Goal: Submit feedback/report problem: Leave review/rating

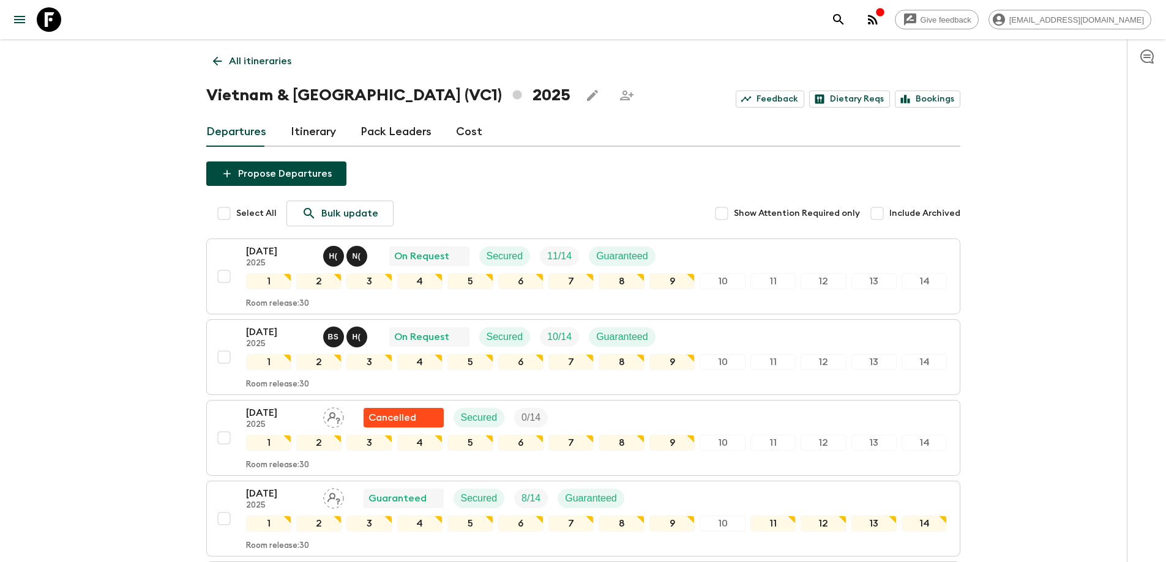
click at [232, 63] on p "All itineraries" at bounding box center [260, 61] width 62 height 15
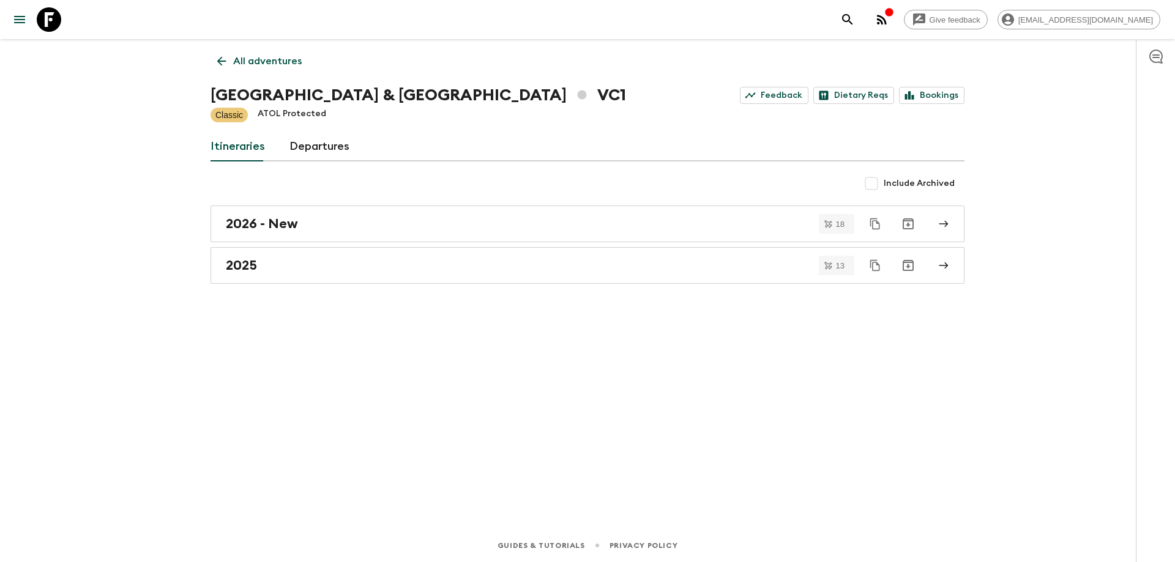
click at [220, 61] on icon at bounding box center [221, 61] width 9 height 9
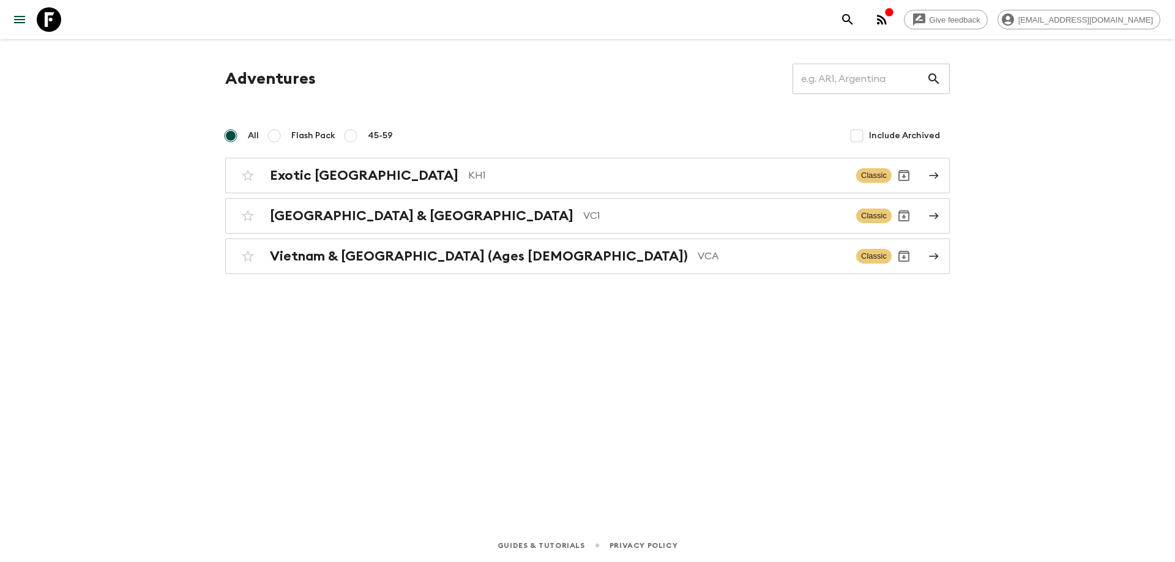
click at [14, 29] on button "menu" at bounding box center [19, 19] width 24 height 24
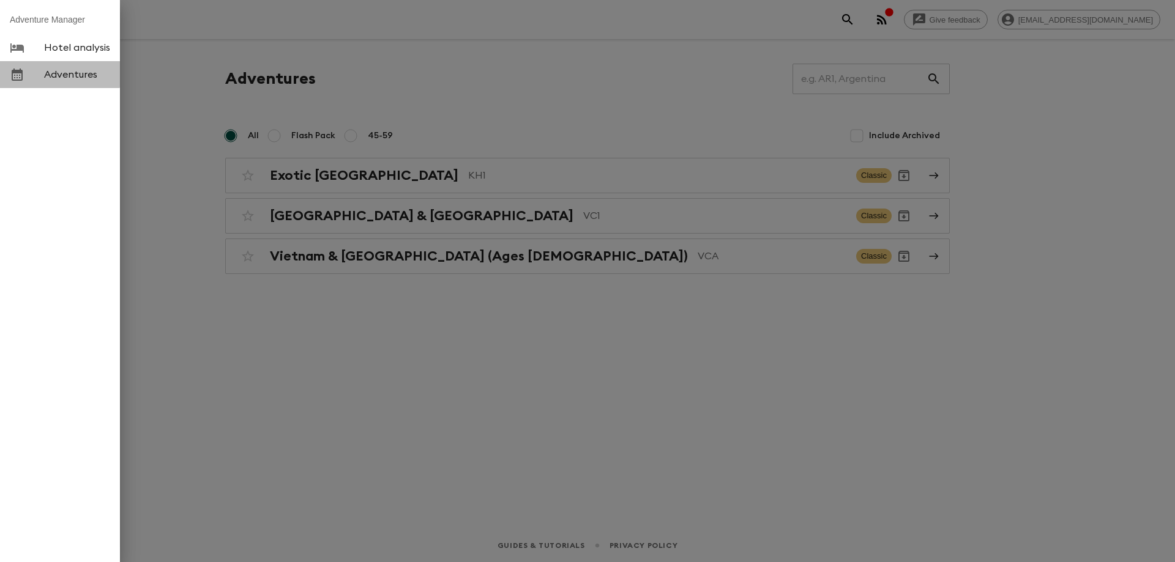
click at [52, 72] on span "Adventures" at bounding box center [77, 75] width 66 height 12
click at [61, 77] on span "Adventures" at bounding box center [77, 75] width 66 height 12
click at [80, 81] on link "Adventures" at bounding box center [60, 74] width 120 height 27
click at [352, 390] on div at bounding box center [587, 281] width 1175 height 562
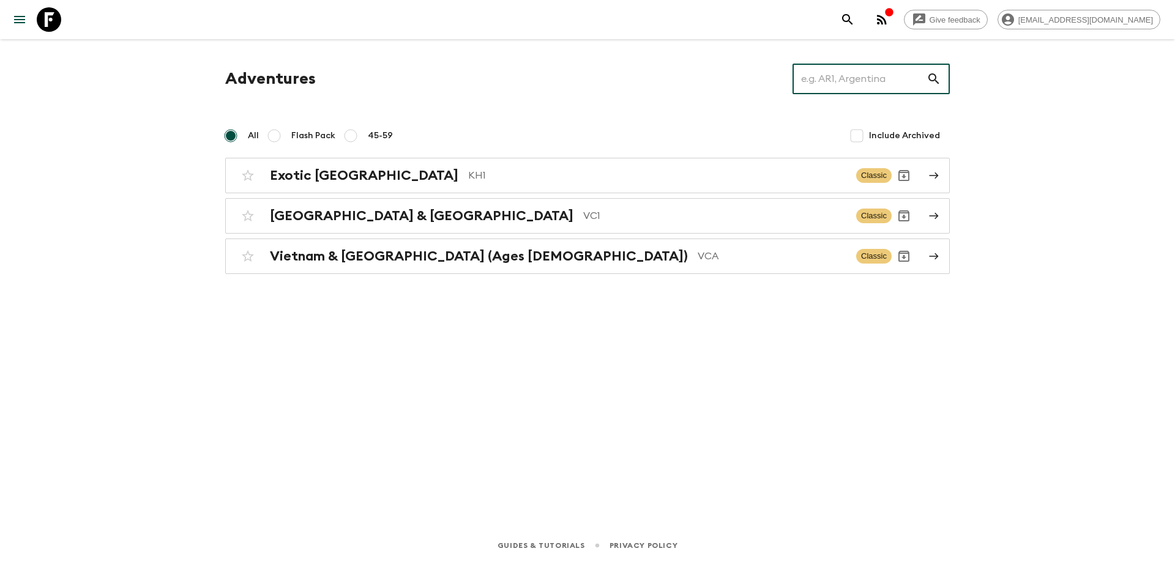
click at [852, 89] on input "text" at bounding box center [859, 79] width 134 height 34
click at [857, 76] on input "text" at bounding box center [859, 79] width 134 height 34
click at [412, 217] on div "Vietnam & Cambodia VC1" at bounding box center [558, 216] width 576 height 16
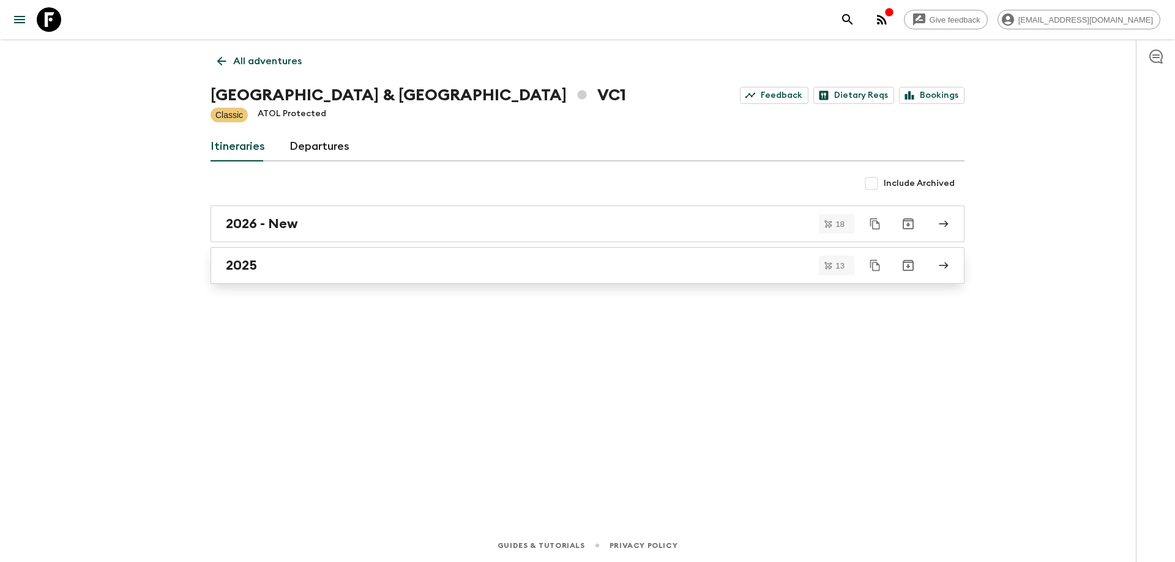
click at [381, 265] on div "2025" at bounding box center [576, 266] width 700 height 16
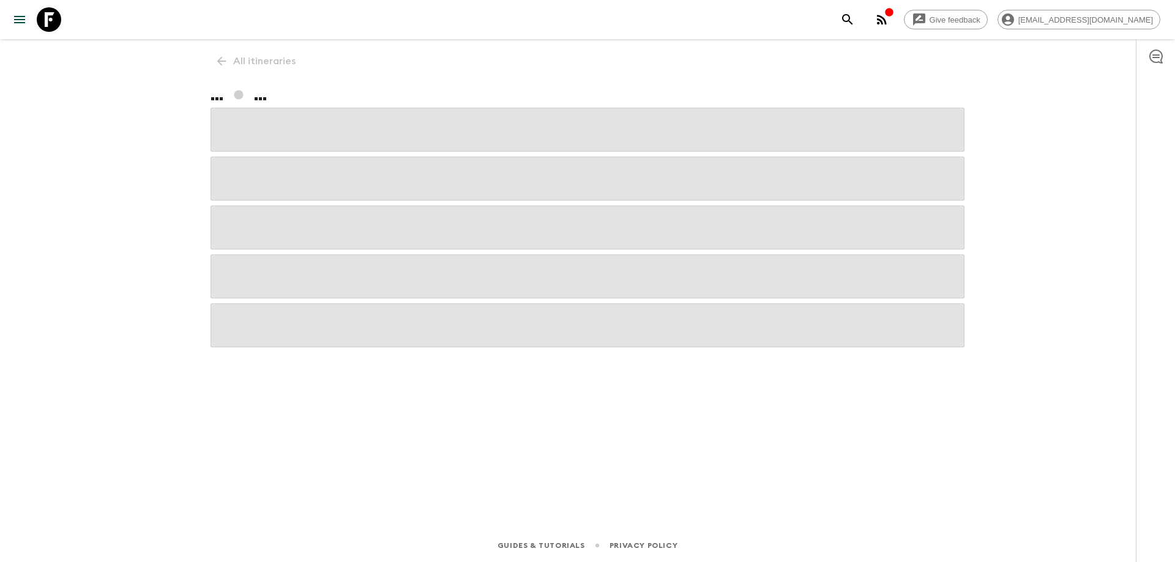
click at [381, 265] on span at bounding box center [587, 277] width 754 height 44
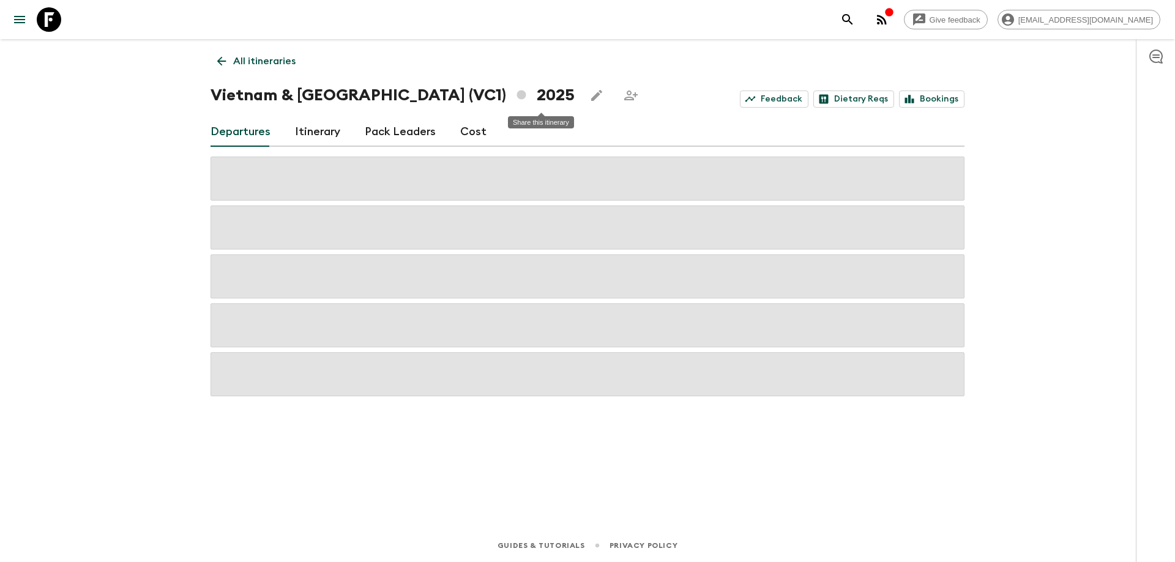
click at [624, 97] on icon "Share this itinerary" at bounding box center [630, 96] width 13 height 10
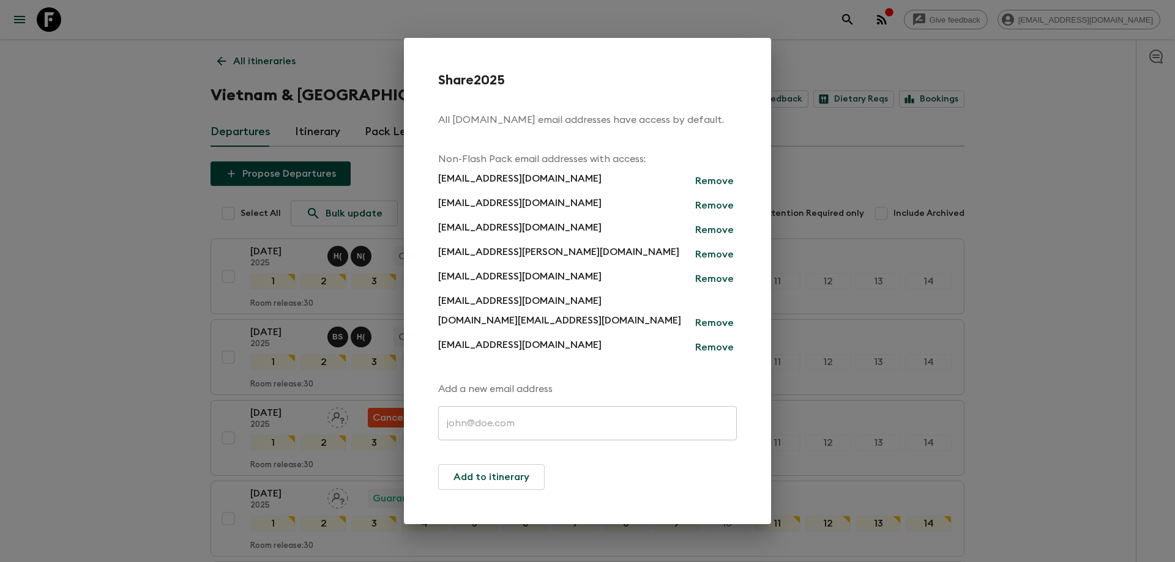
click at [1077, 254] on div "Share 2025 All [DOMAIN_NAME] email addresses have access by default. Non-Flash …" at bounding box center [587, 281] width 1175 height 562
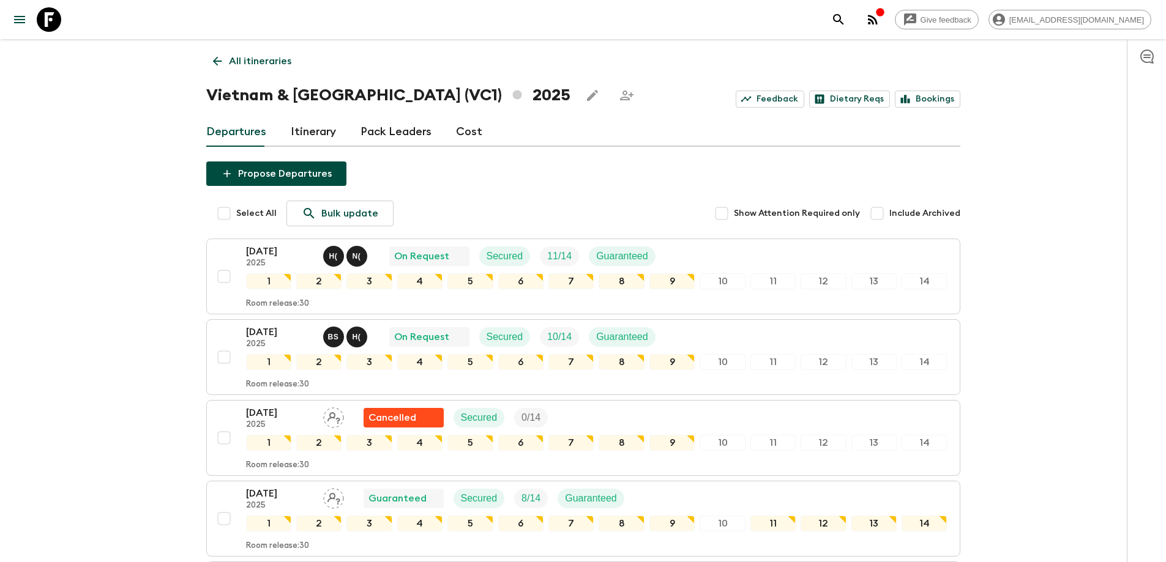
click at [846, 18] on icon "search adventures" at bounding box center [838, 19] width 15 height 15
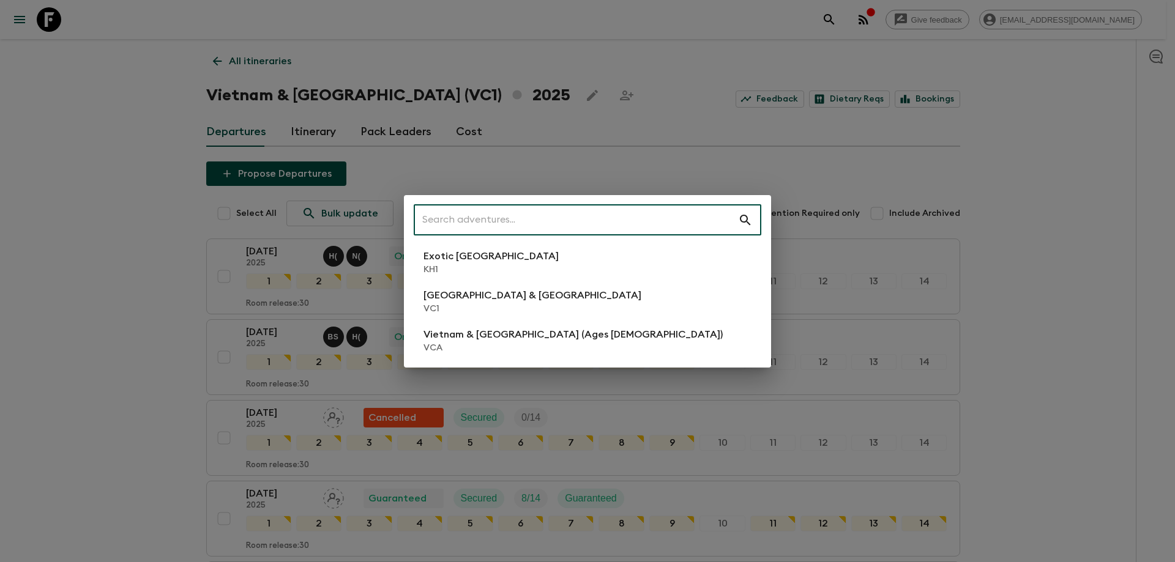
click at [462, 300] on p "[GEOGRAPHIC_DATA] & [GEOGRAPHIC_DATA]" at bounding box center [532, 295] width 218 height 15
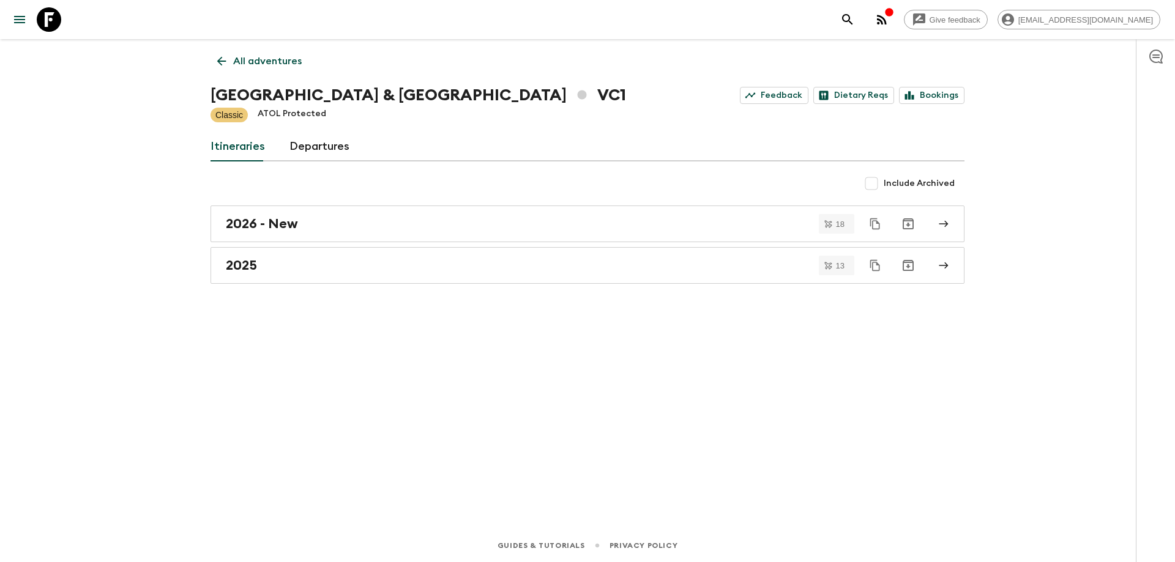
click at [286, 116] on p "ATOL Protected" at bounding box center [292, 115] width 69 height 15
click at [294, 110] on p "ATOL Protected" at bounding box center [292, 115] width 69 height 15
click at [278, 112] on p "ATOL Protected" at bounding box center [292, 115] width 69 height 15
click at [330, 150] on link "Departures" at bounding box center [319, 146] width 60 height 29
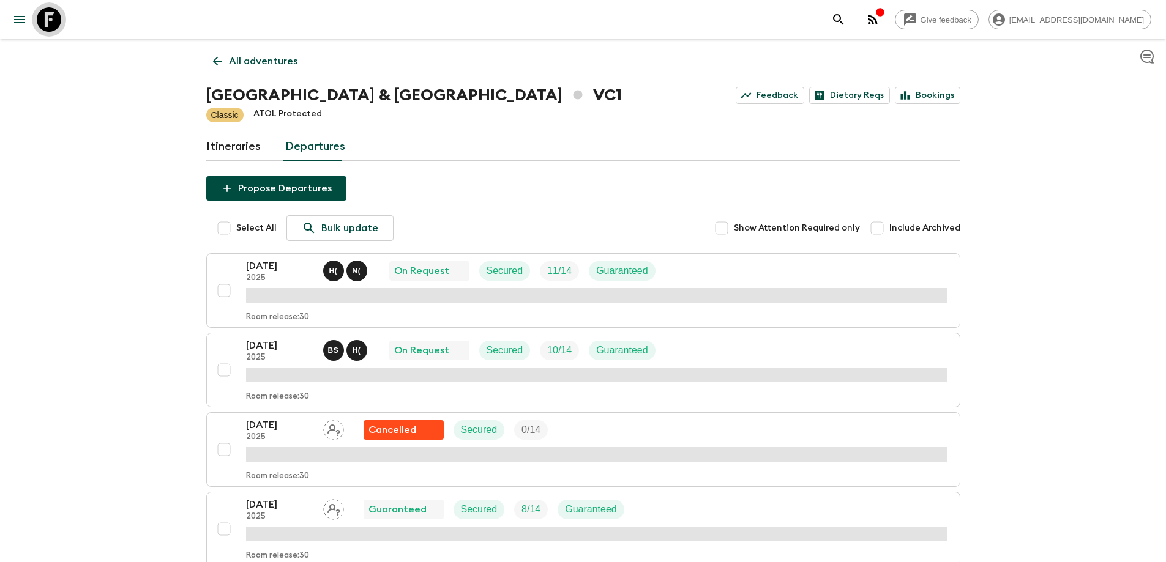
click at [50, 16] on icon at bounding box center [49, 19] width 24 height 24
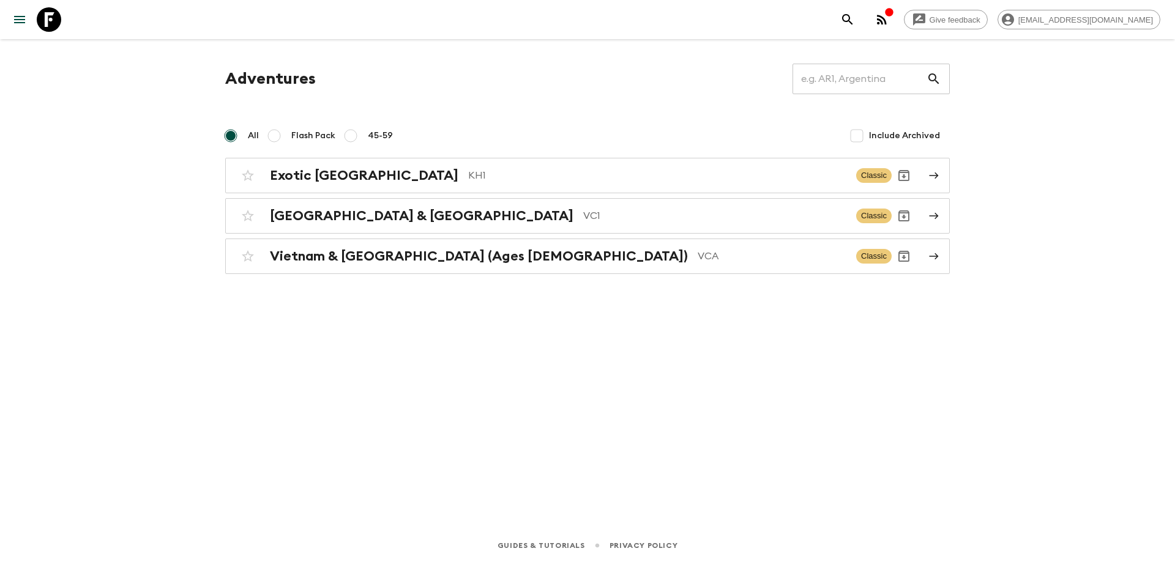
click at [60, 20] on icon at bounding box center [49, 19] width 24 height 24
click at [13, 17] on icon "menu" at bounding box center [19, 19] width 15 height 15
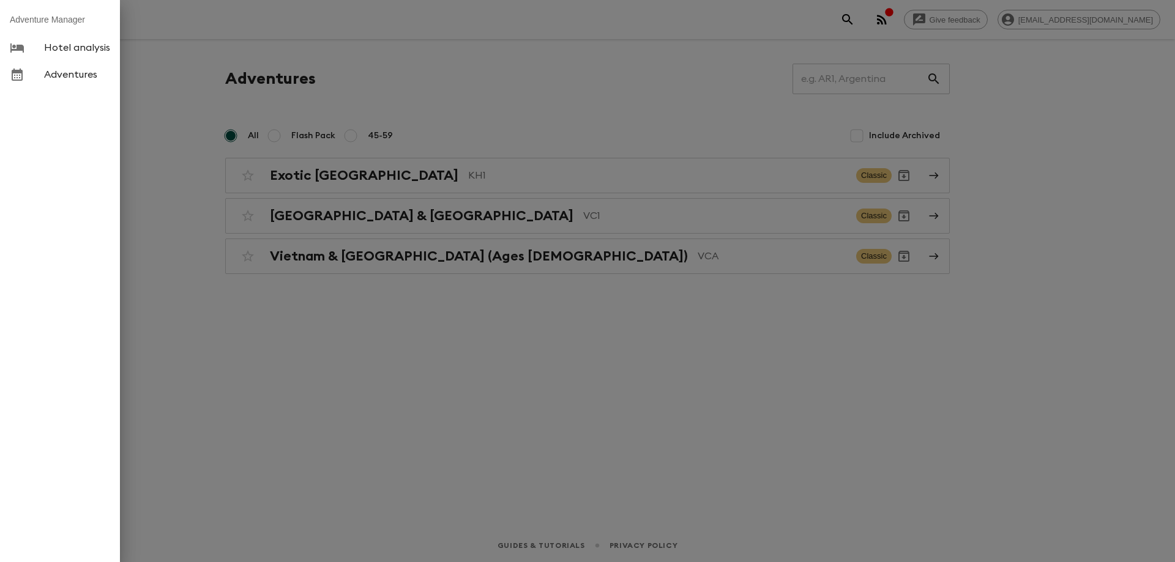
click at [45, 51] on span "Hotel analysis" at bounding box center [77, 48] width 66 height 12
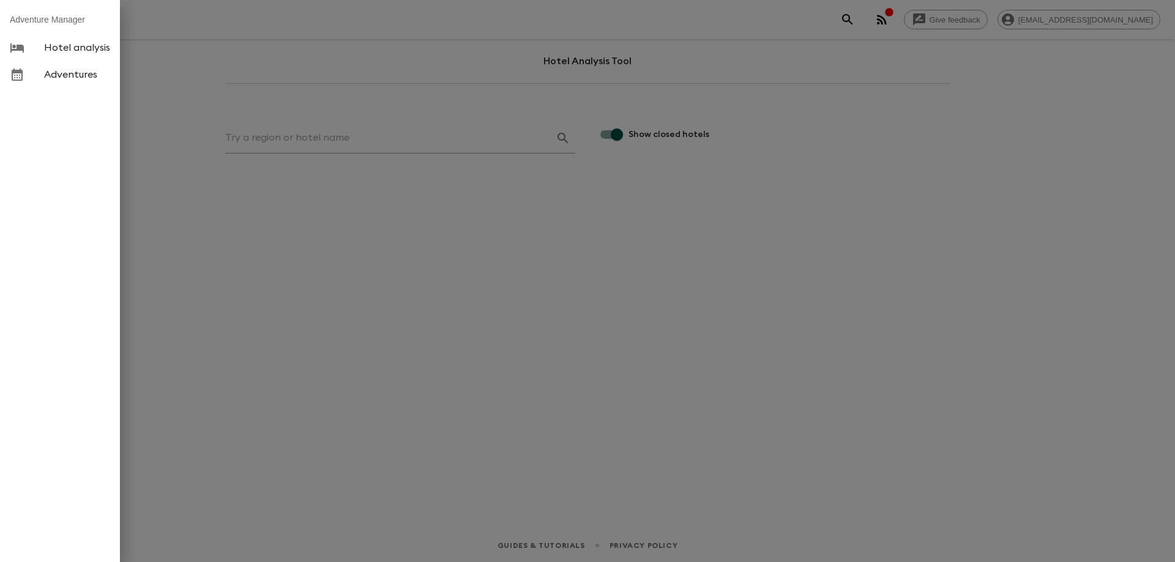
click at [502, 239] on div at bounding box center [587, 281] width 1175 height 562
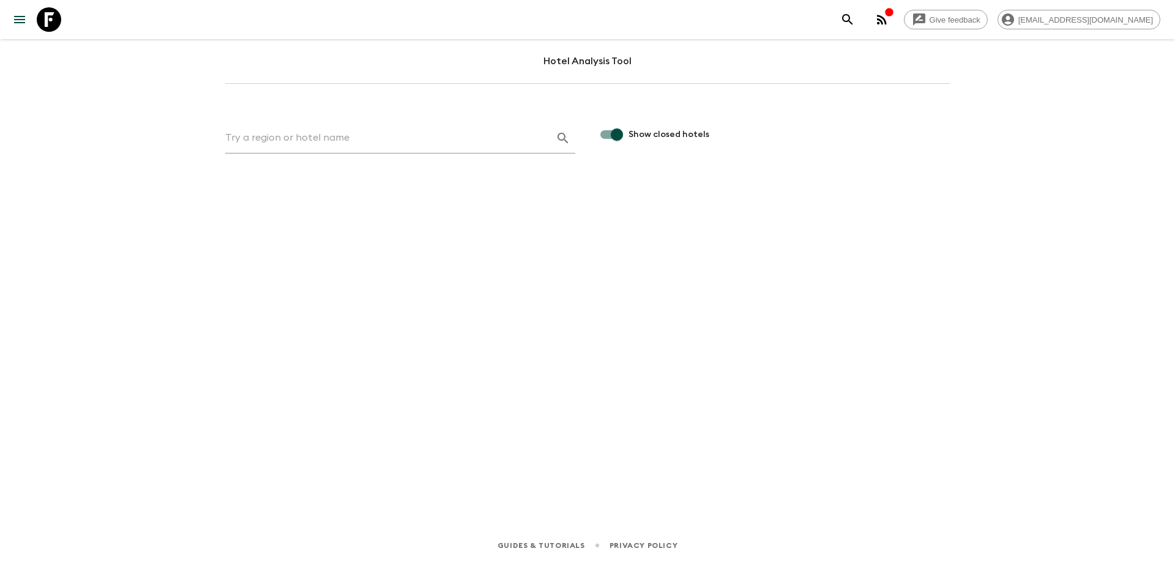
click at [13, 23] on icon "menu" at bounding box center [19, 19] width 15 height 15
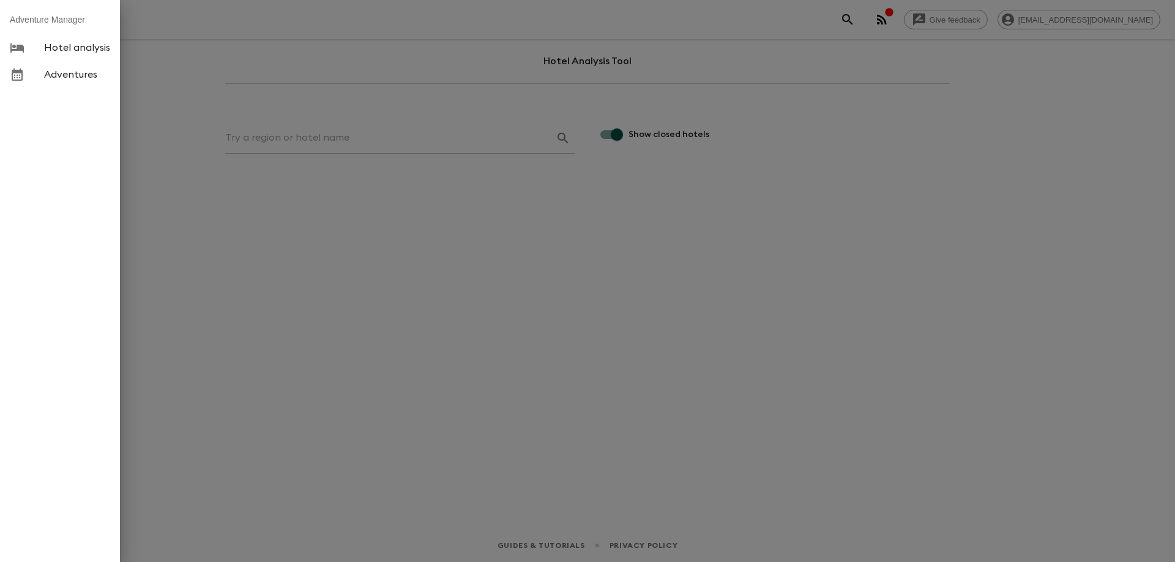
click at [46, 76] on span "Adventures" at bounding box center [77, 75] width 66 height 12
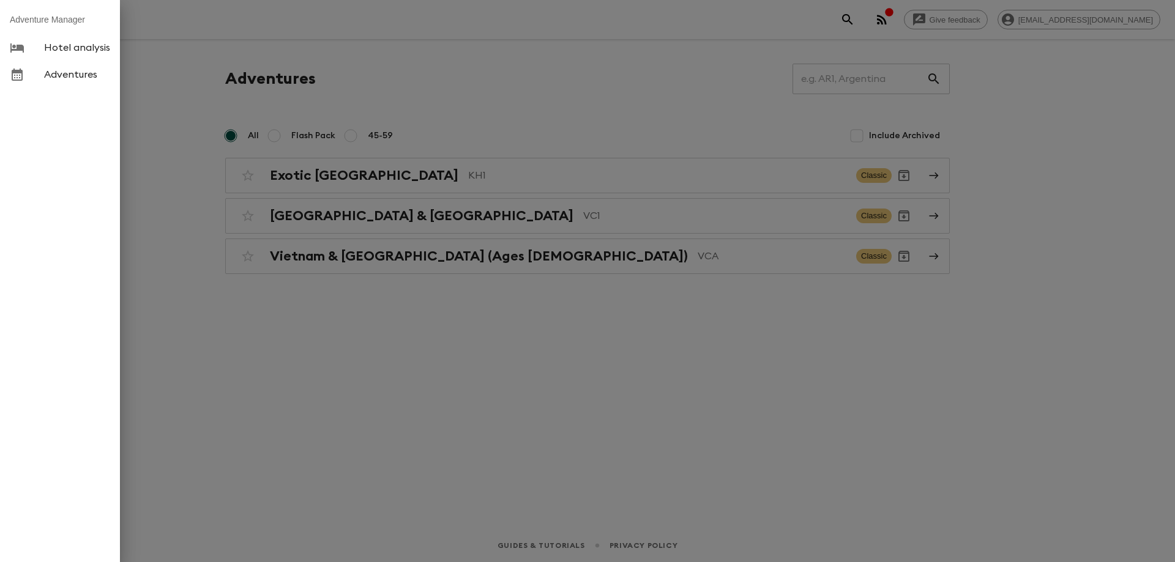
click at [431, 371] on div at bounding box center [587, 281] width 1175 height 562
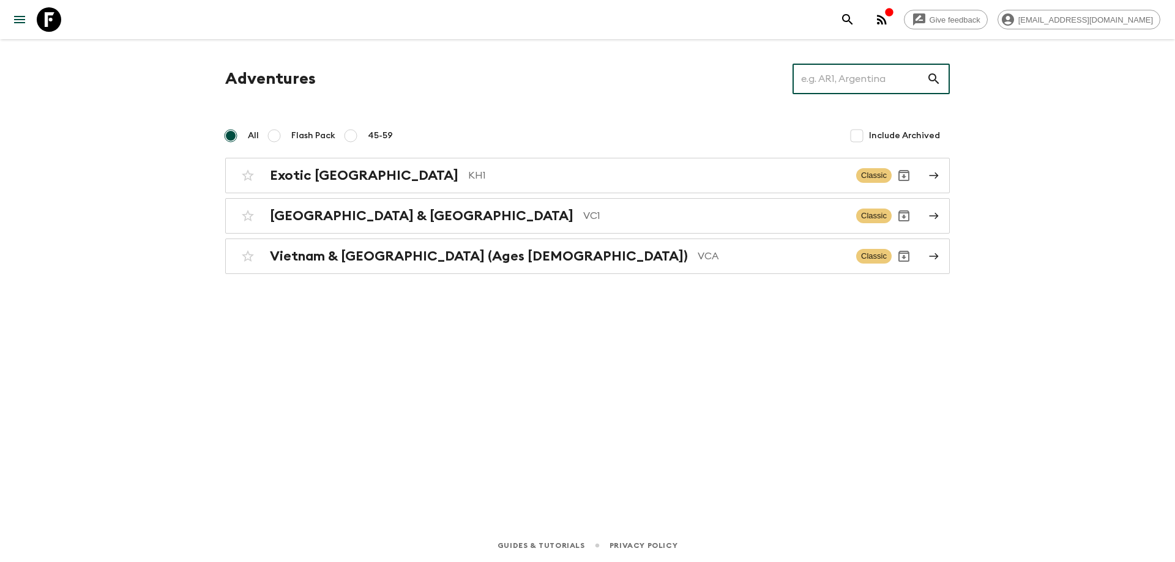
click at [889, 89] on input "text" at bounding box center [859, 79] width 134 height 34
click at [899, 82] on input "text" at bounding box center [859, 79] width 134 height 34
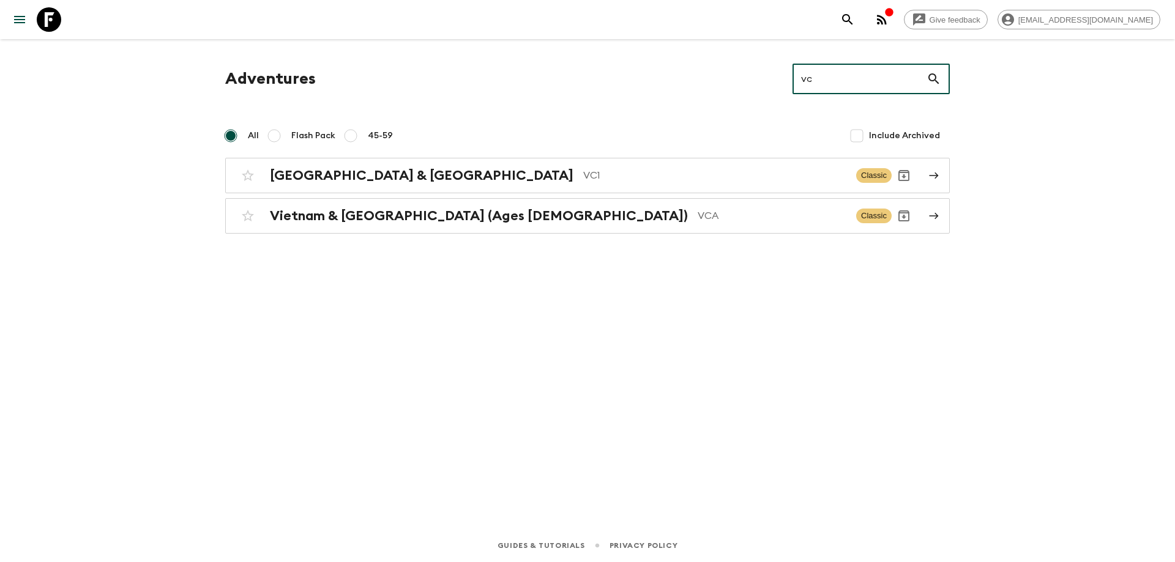
type input "v"
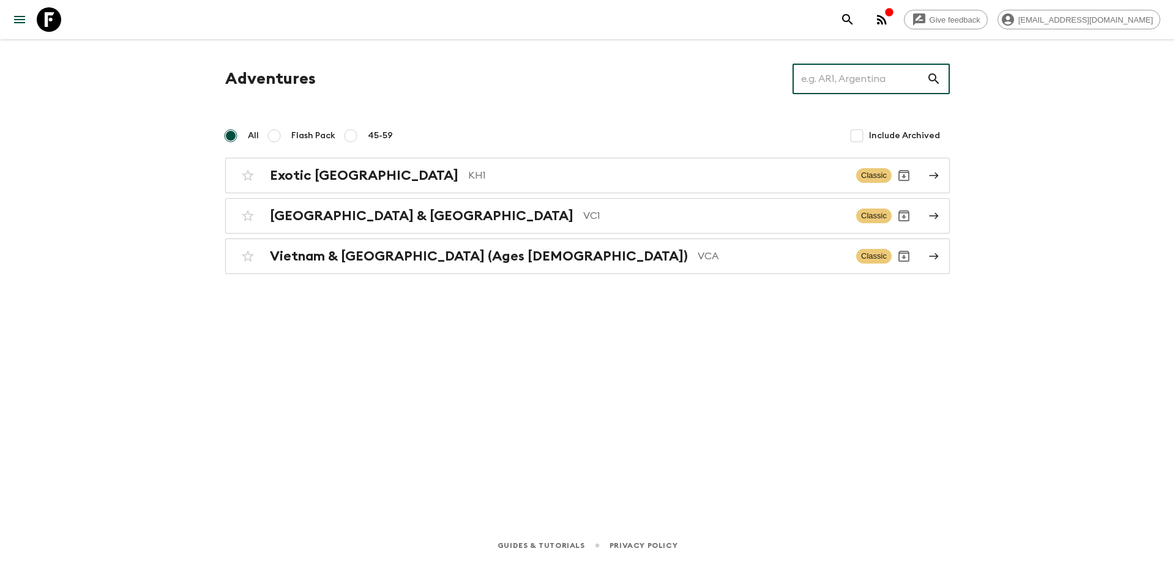
click at [852, 20] on icon "search adventures" at bounding box center [847, 19] width 10 height 10
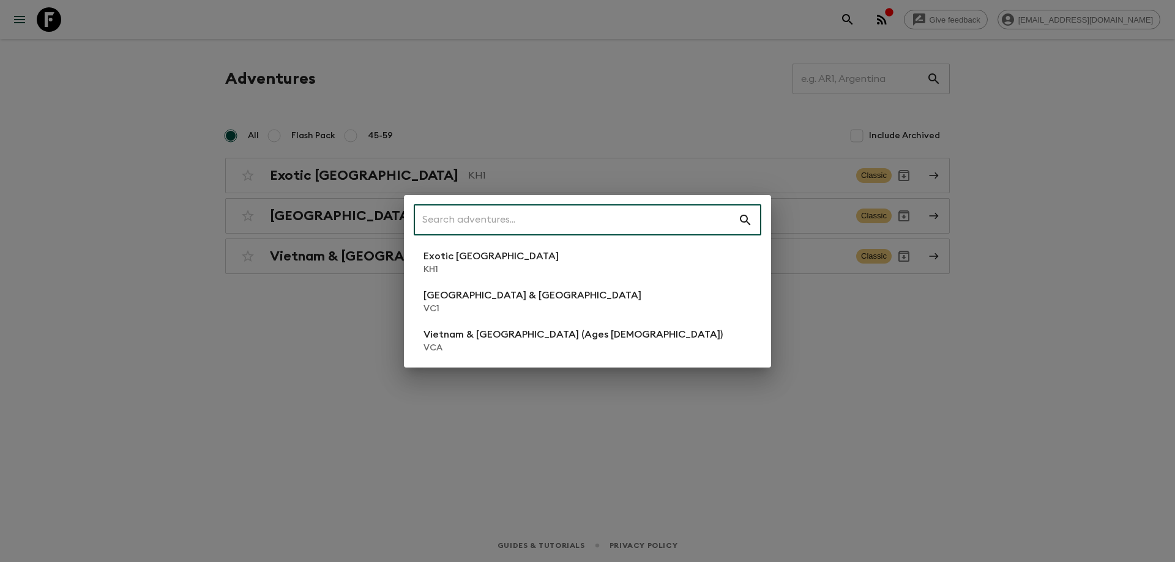
click at [854, 333] on div "​ Exotic [GEOGRAPHIC_DATA] KH1 [GEOGRAPHIC_DATA] & [GEOGRAPHIC_DATA] VC1 [GEOGR…" at bounding box center [587, 281] width 1175 height 562
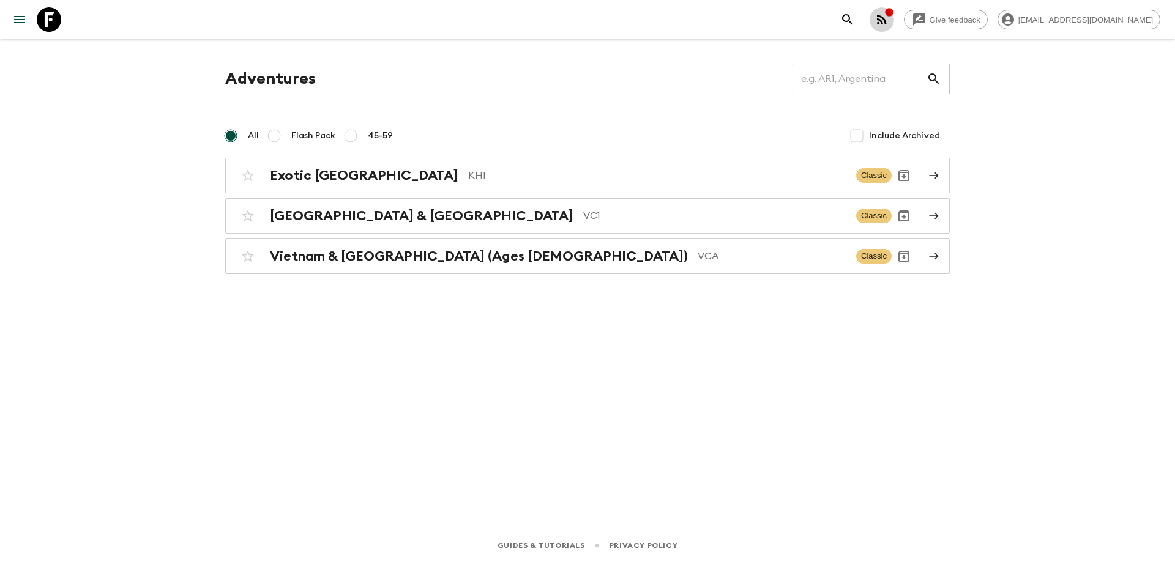
click at [889, 26] on icon "button" at bounding box center [881, 19] width 15 height 15
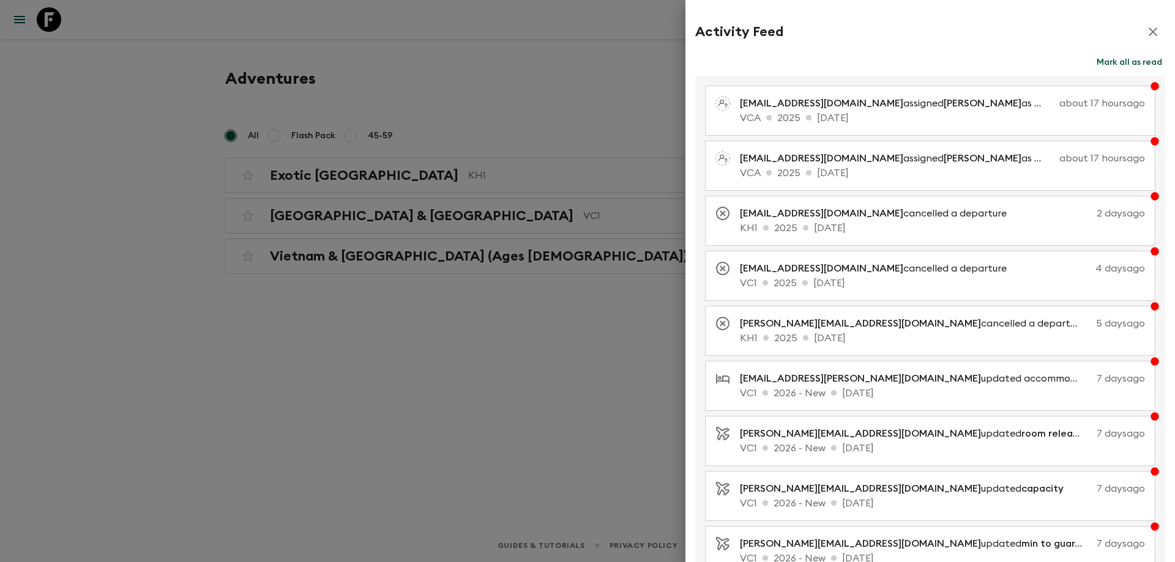
click at [1148, 32] on icon "button" at bounding box center [1152, 32] width 9 height 9
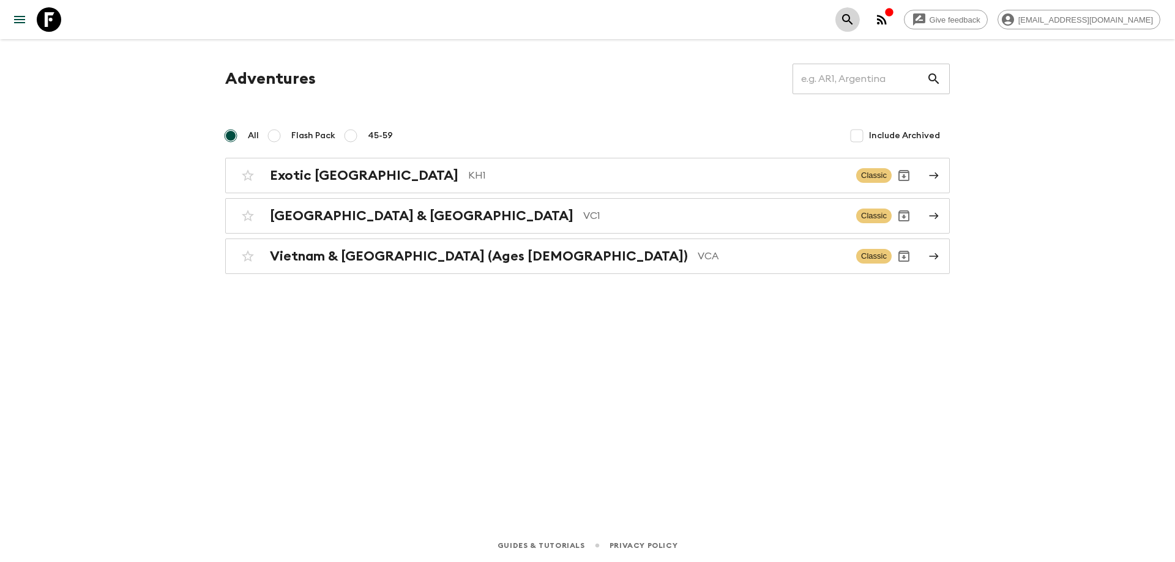
click at [855, 18] on icon "search adventures" at bounding box center [847, 19] width 15 height 15
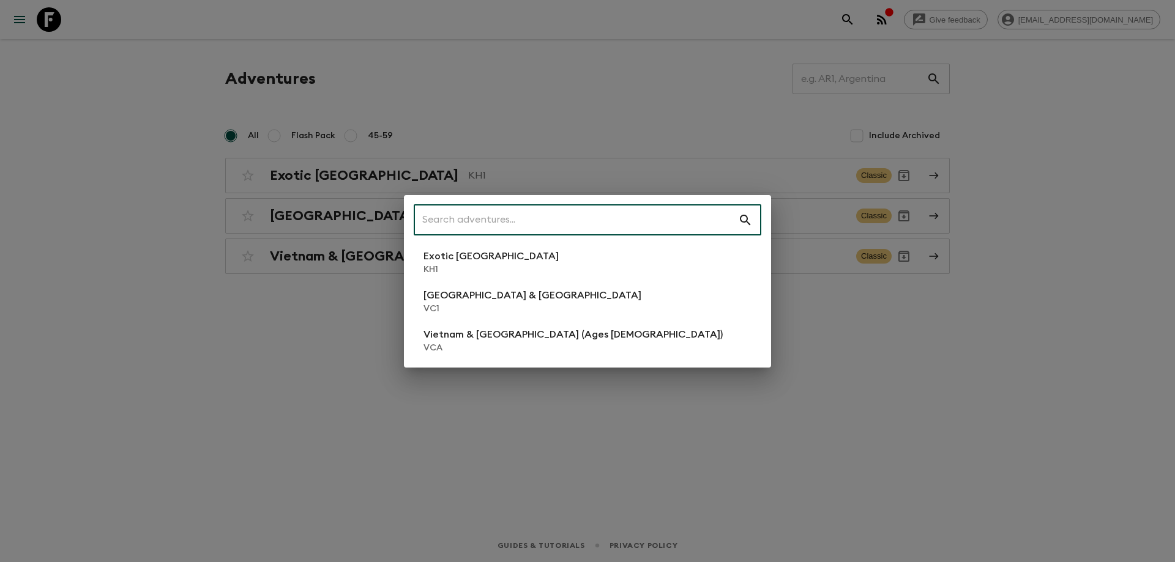
click at [871, 329] on div "​ Exotic [GEOGRAPHIC_DATA] KH1 [GEOGRAPHIC_DATA] & [GEOGRAPHIC_DATA] VC1 [GEOGR…" at bounding box center [587, 281] width 1175 height 562
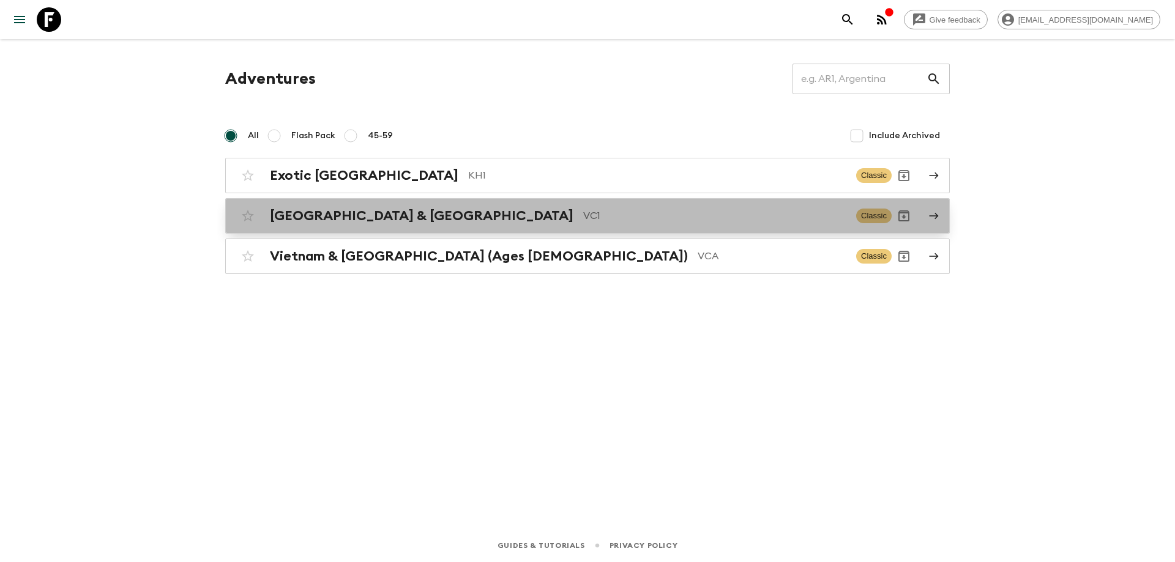
click at [435, 223] on div "Vietnam & Cambodia VC1" at bounding box center [558, 216] width 576 height 16
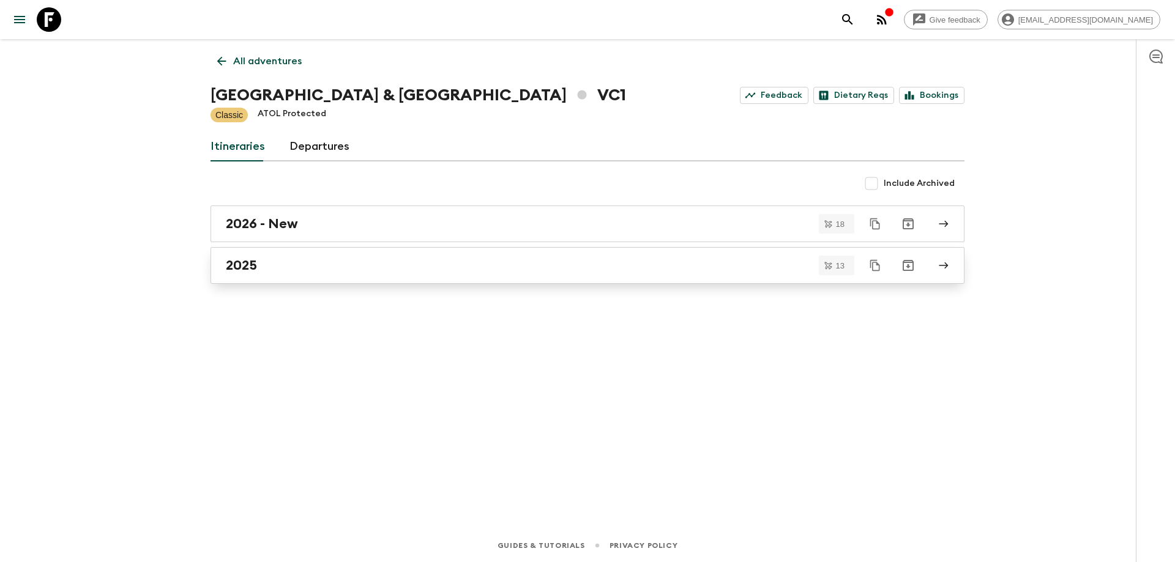
click at [252, 262] on h2 "2025" at bounding box center [241, 266] width 31 height 16
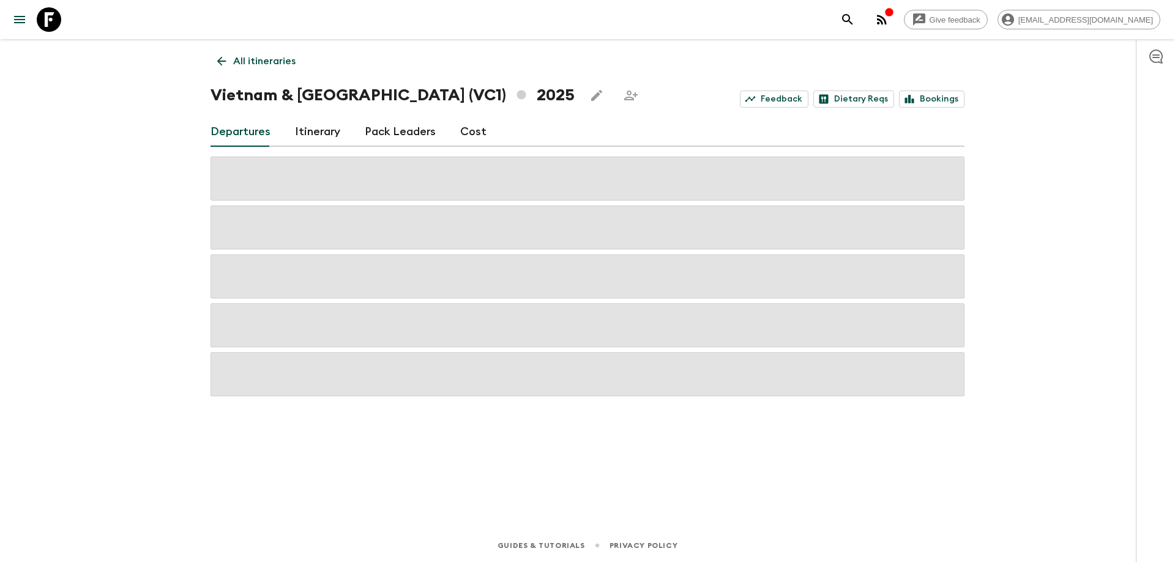
click at [225, 60] on icon at bounding box center [221, 60] width 13 height 13
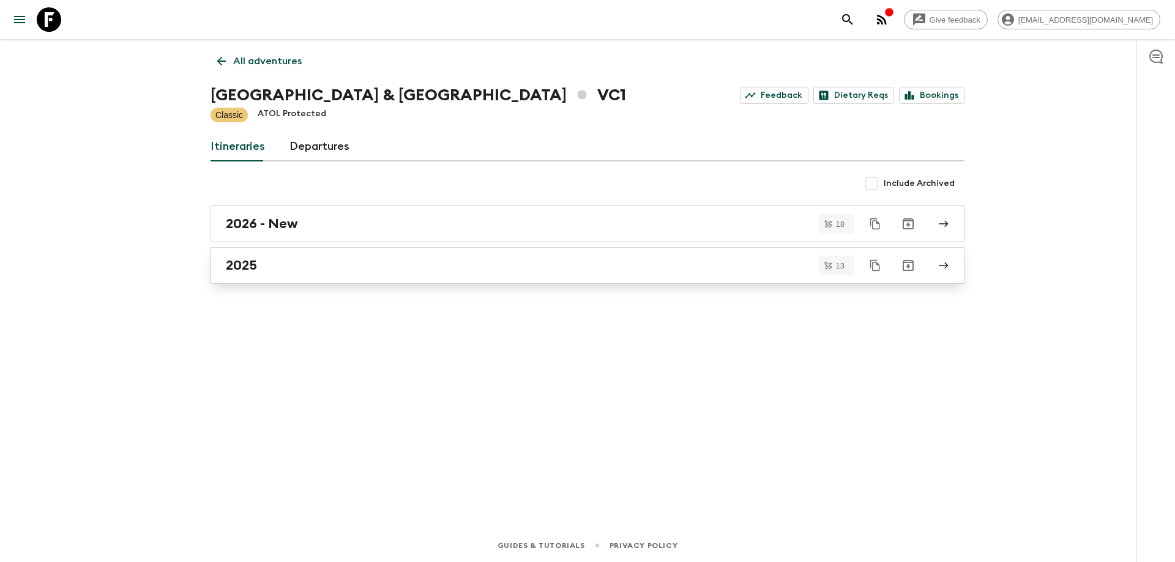
click at [320, 281] on link "2025" at bounding box center [587, 265] width 754 height 37
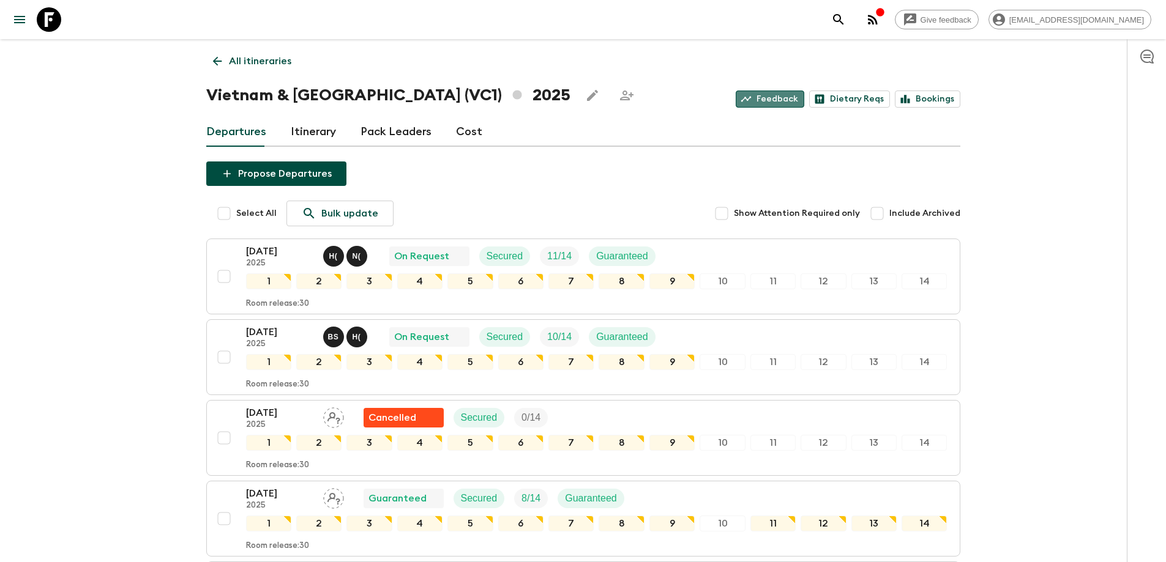
click at [792, 102] on link "Feedback" at bounding box center [769, 99] width 69 height 17
